Goal: Task Accomplishment & Management: Use online tool/utility

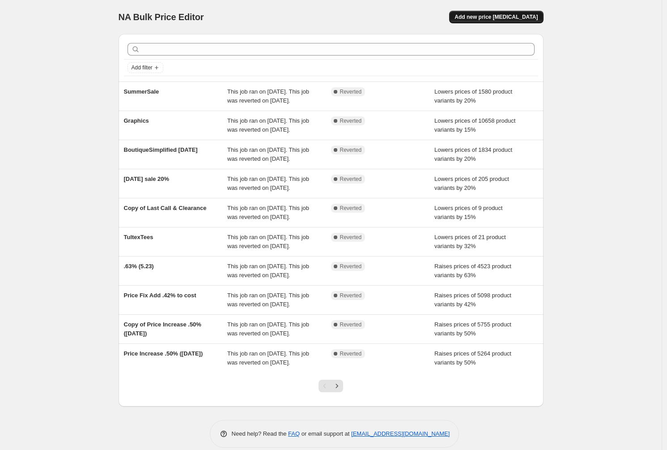
click at [488, 20] on span "Add new price [MEDICAL_DATA]" at bounding box center [496, 16] width 83 height 7
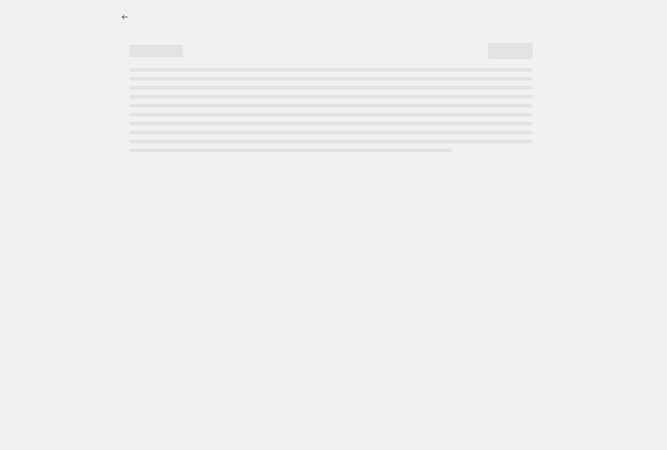
select select "percentage"
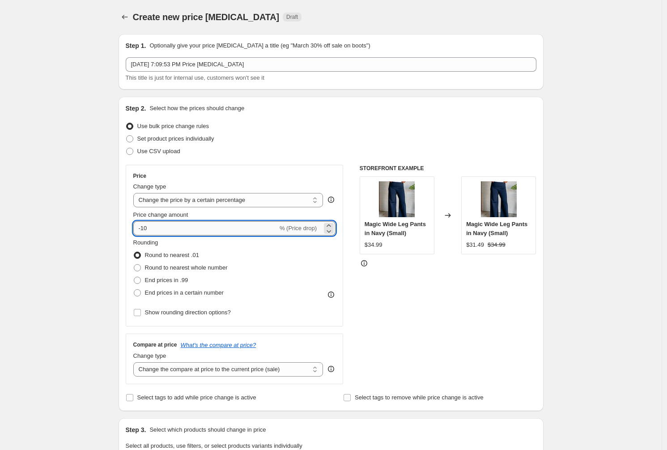
click at [190, 227] on input "-10" at bounding box center [205, 228] width 145 height 14
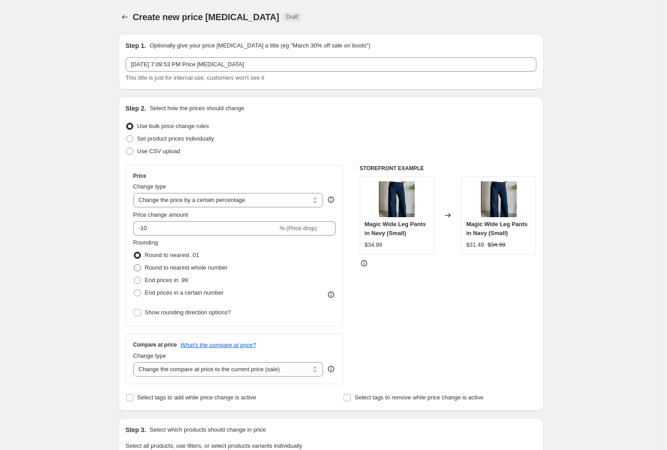
click at [174, 266] on span "Round to nearest whole number" at bounding box center [186, 267] width 83 height 7
click at [134, 264] on input "Round to nearest whole number" at bounding box center [134, 264] width 0 height 0
radio input "true"
click at [305, 205] on select "Change the price to a certain amount Change the price by a certain amount Chang…" at bounding box center [228, 200] width 190 height 14
select select "to"
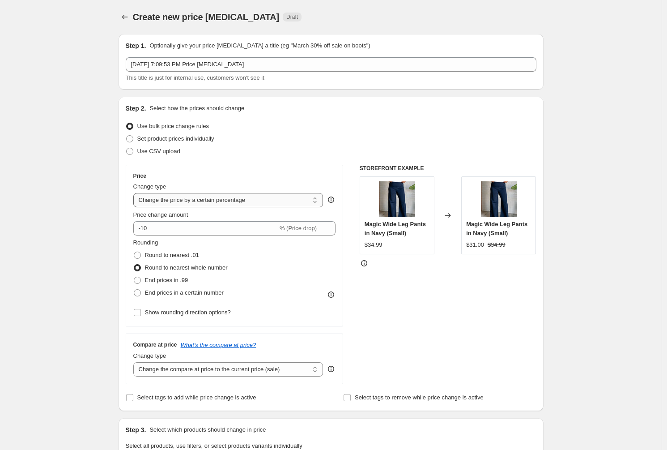
click at [136, 193] on select "Change the price to a certain amount Change the price by a certain amount Chang…" at bounding box center [228, 200] width 190 height 14
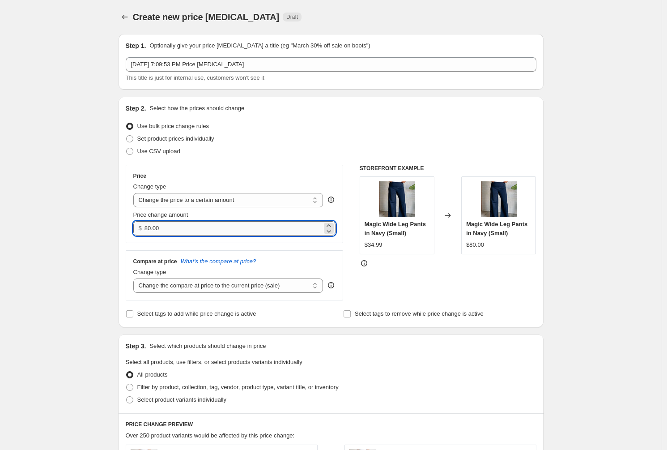
click at [212, 227] on input "80.00" at bounding box center [234, 228] width 178 height 14
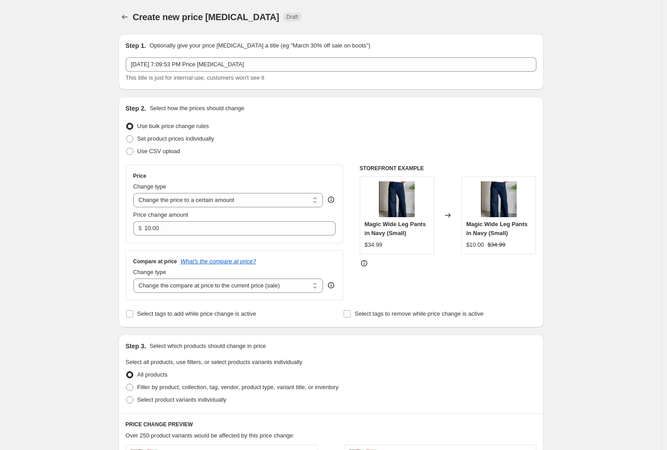
click at [339, 246] on div "Price Change type Change the price to a certain amount Change the price by a ce…" at bounding box center [235, 233] width 218 height 136
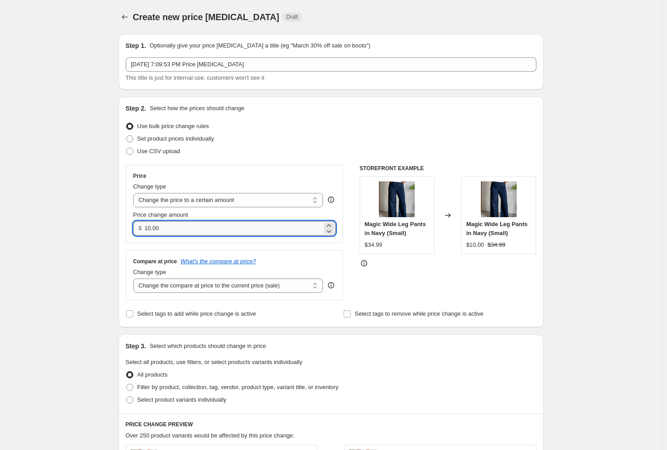
click at [232, 227] on input "10.00" at bounding box center [234, 228] width 178 height 14
type input "12.00"
click at [339, 242] on div "Price Change type Change the price to a certain amount Change the price by a ce…" at bounding box center [235, 204] width 218 height 78
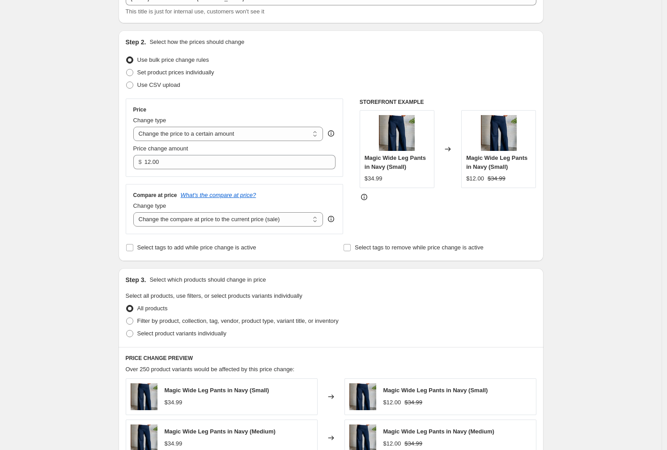
scroll to position [74, 0]
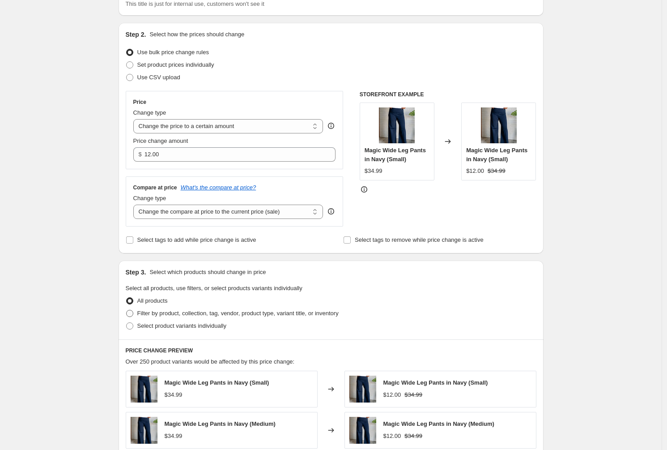
click at [196, 312] on span "Filter by product, collection, tag, vendor, product type, variant title, or inv…" at bounding box center [237, 313] width 201 height 7
click at [127, 310] on input "Filter by product, collection, tag, vendor, product type, variant title, or inv…" at bounding box center [126, 310] width 0 height 0
radio input "true"
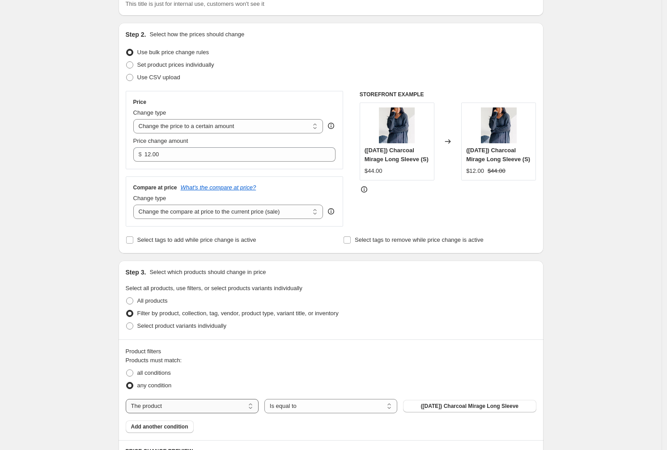
click at [251, 410] on select "The product The product's collection The product's tag The product's vendor The…" at bounding box center [192, 406] width 133 height 14
select select "collection"
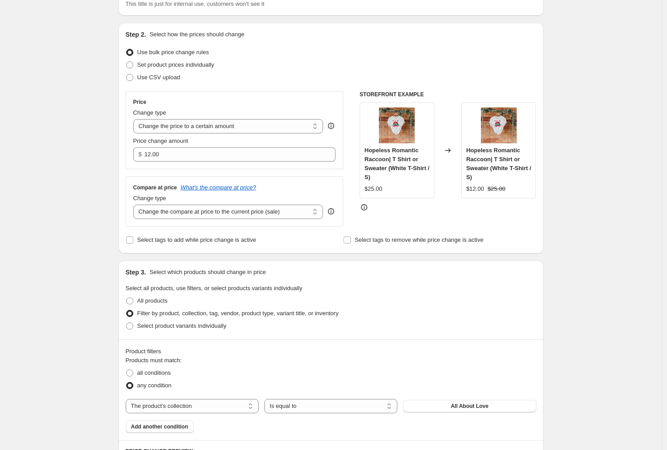
click at [468, 408] on span "All About Love" at bounding box center [470, 405] width 38 height 7
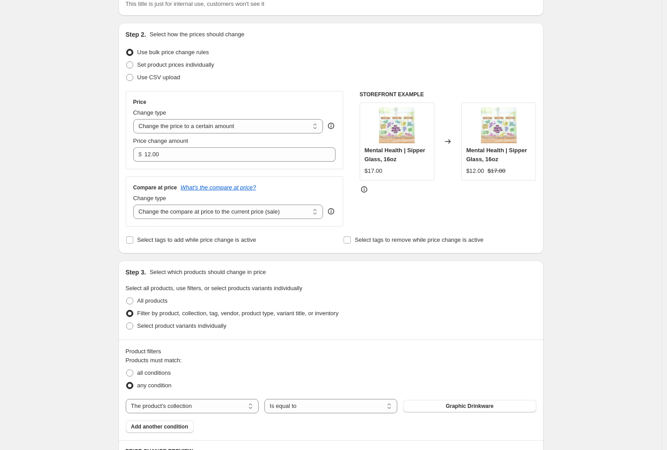
click at [602, 264] on div "Create new price [MEDICAL_DATA]. This page is ready Create new price [MEDICAL_D…" at bounding box center [331, 383] width 662 height 914
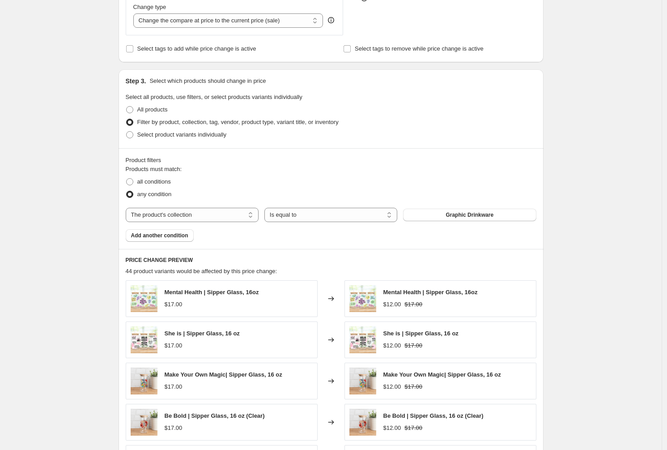
scroll to position [107, 0]
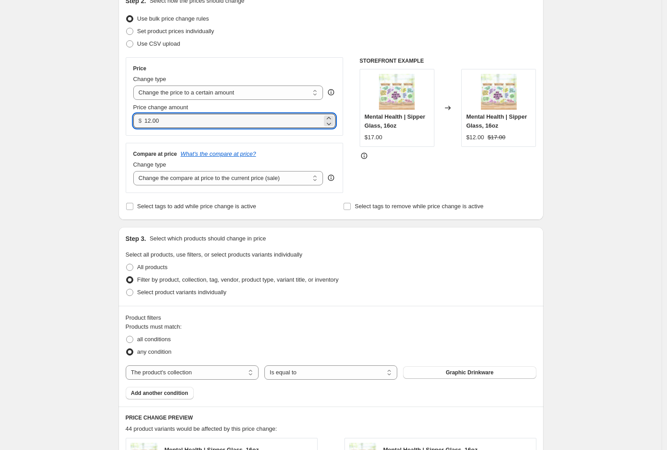
drag, startPoint x: 153, startPoint y: 122, endPoint x: 153, endPoint y: 160, distance: 38.0
click at [153, 122] on input "12.00" at bounding box center [234, 121] width 178 height 14
type input "13.00"
click at [396, 173] on div "STOREFRONT EXAMPLE Mental Health | Sipper Glass, 16oz $17.00 Changed to Mental …" at bounding box center [448, 125] width 177 height 136
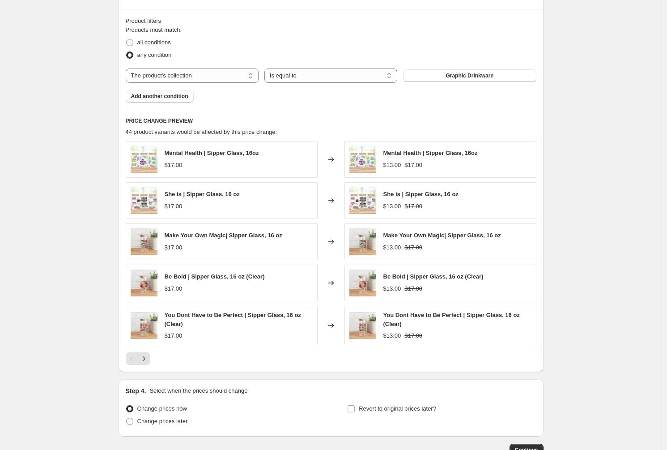
scroll to position [465, 0]
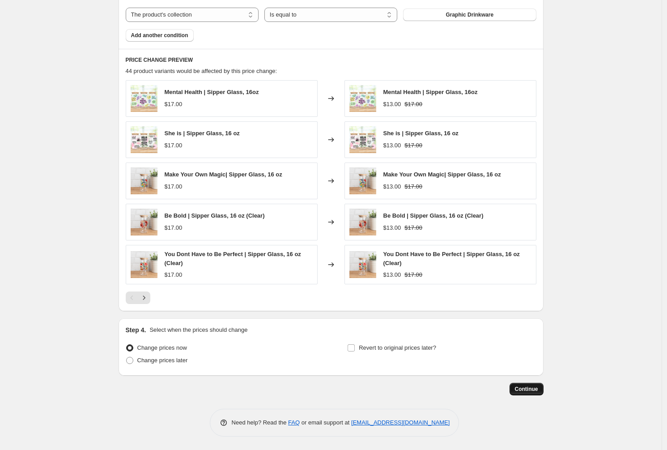
click at [528, 393] on button "Continue" at bounding box center [527, 389] width 34 height 13
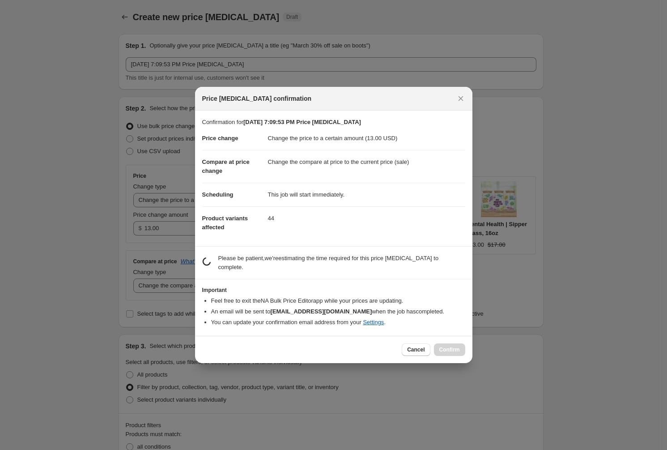
scroll to position [0, 0]
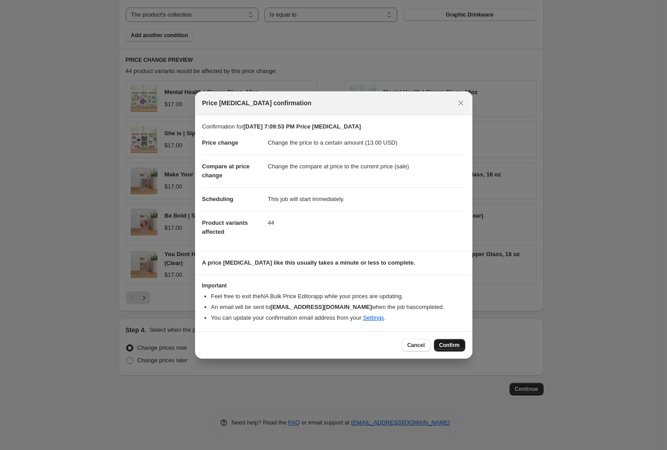
click at [447, 341] on button "Confirm" at bounding box center [449, 345] width 31 height 13
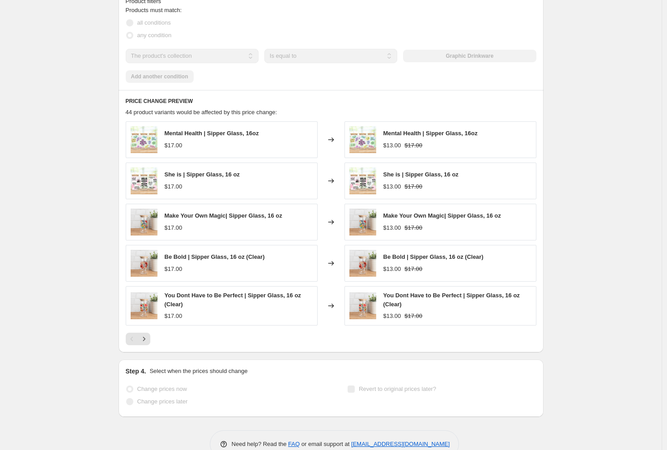
click at [594, 311] on div "[DATE] 7:09:53 PM Price [MEDICAL_DATA]. This page is ready [DATE] 7:09:53 PM Pr…" at bounding box center [331, 3] width 662 height 936
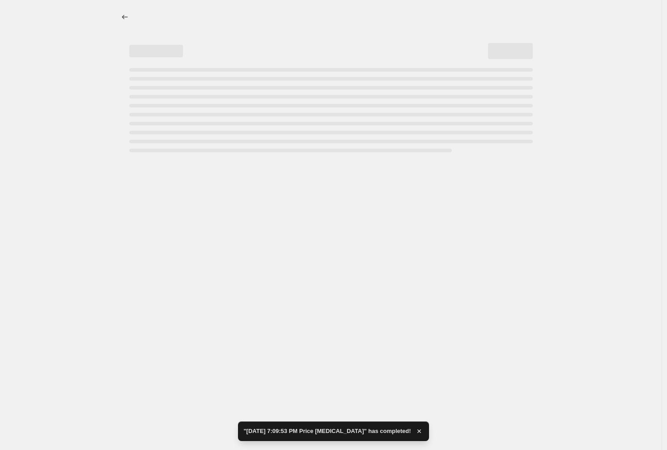
scroll to position [0, 0]
select select "collection"
